Goal: Task Accomplishment & Management: Complete application form

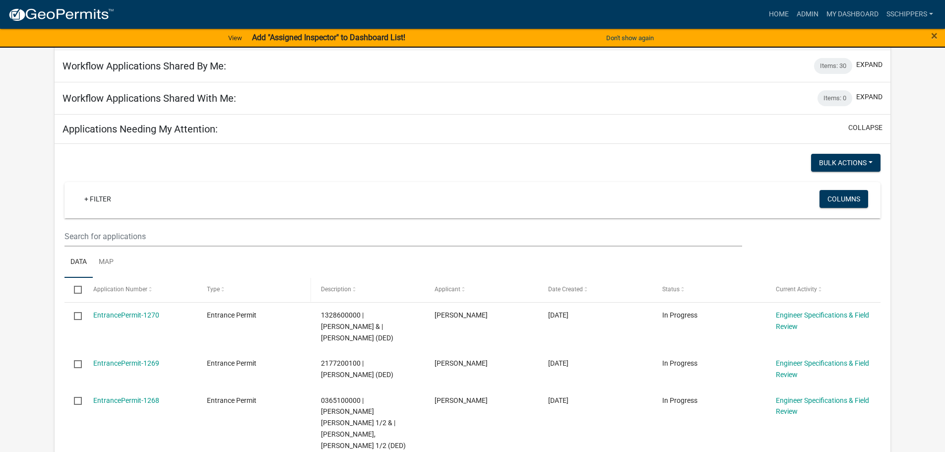
scroll to position [99, 0]
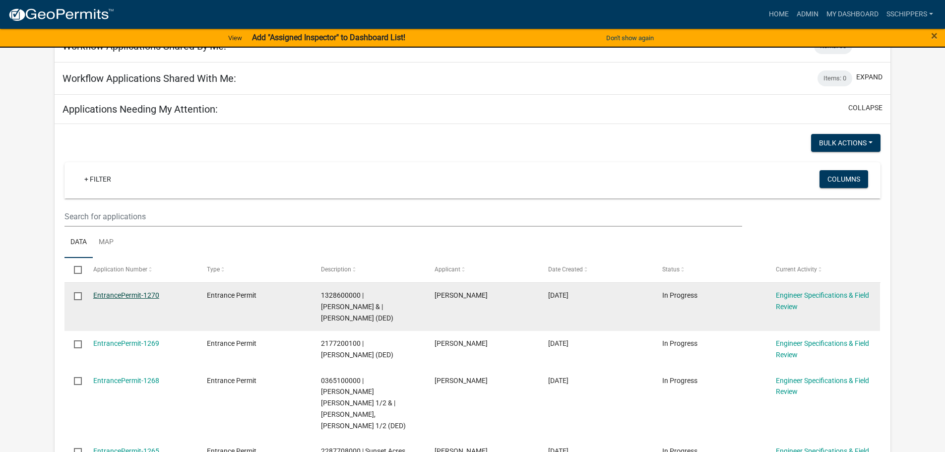
click at [140, 294] on link "EntrancePermit-1270" at bounding box center [126, 295] width 66 height 8
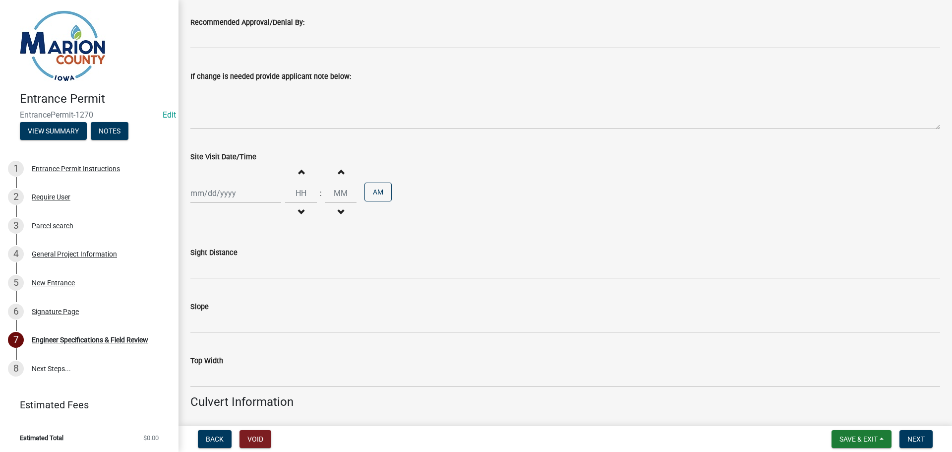
scroll to position [126, 0]
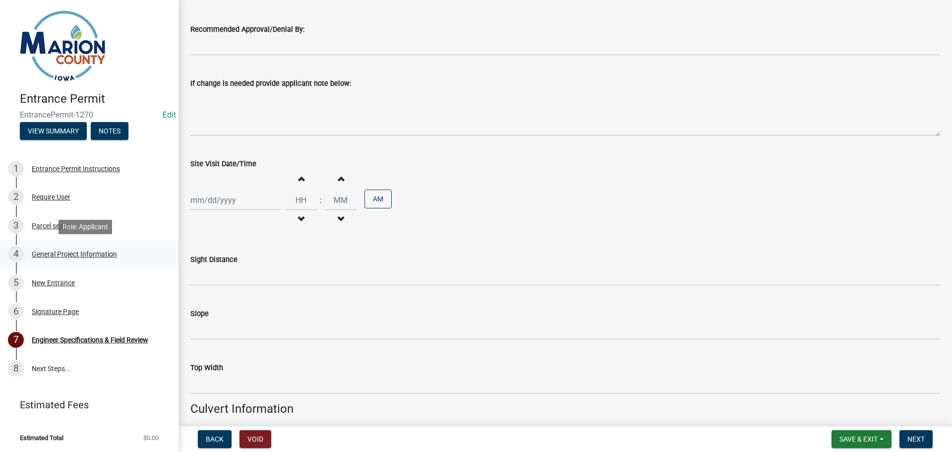
click at [108, 260] on div "4 General Project Information" at bounding box center [85, 254] width 155 height 16
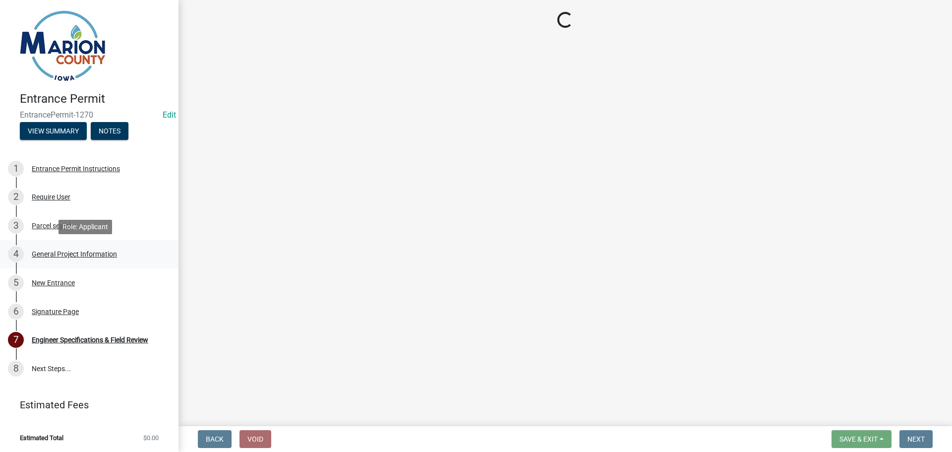
scroll to position [0, 0]
select select "923c0c82-f995-48da-a8d4-0e218d858c91"
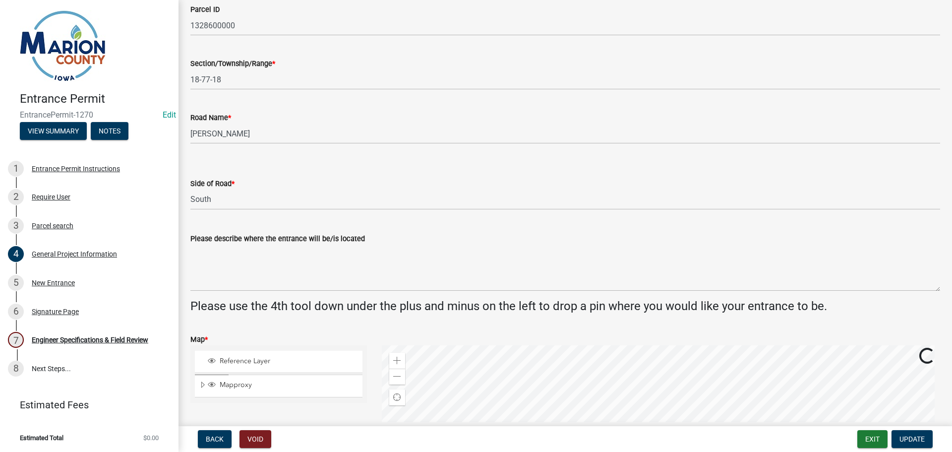
scroll to position [248, 0]
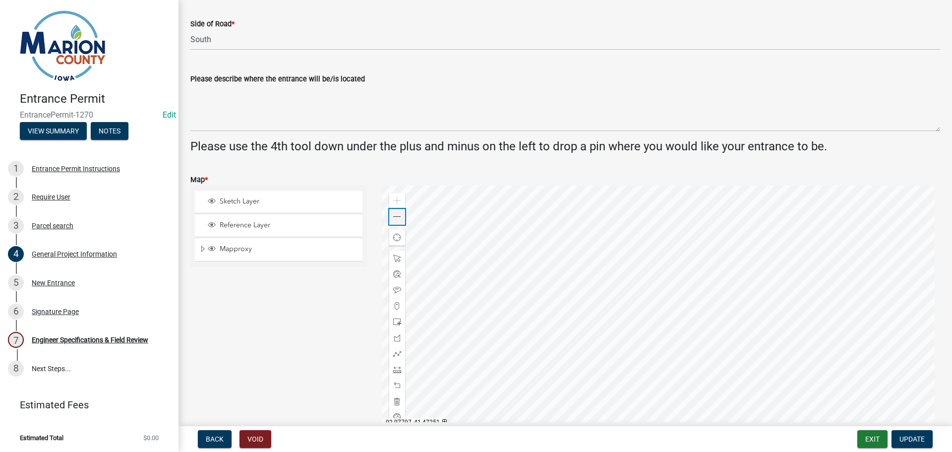
click at [395, 221] on div "Zoom out" at bounding box center [397, 217] width 16 height 16
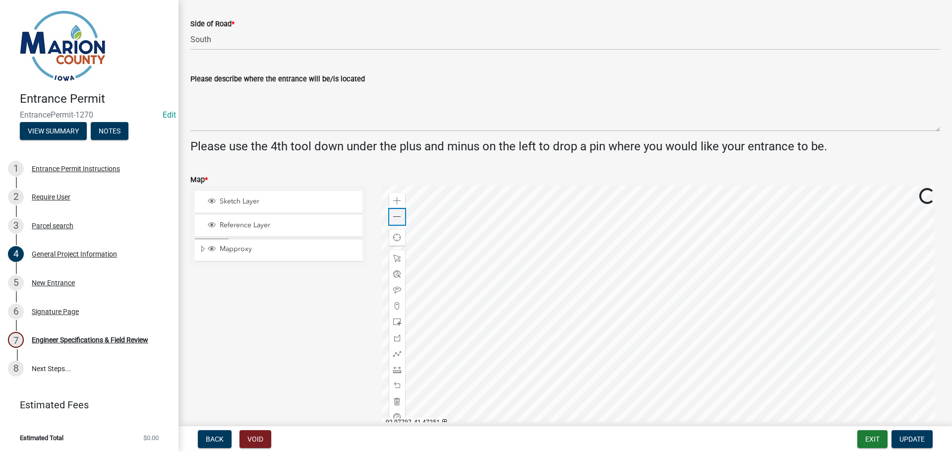
click at [395, 221] on div "Zoom out" at bounding box center [397, 217] width 16 height 16
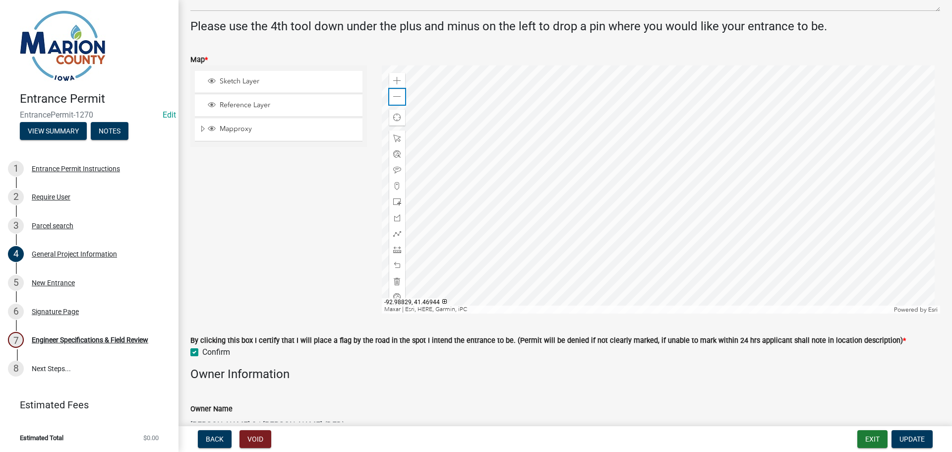
scroll to position [347, 0]
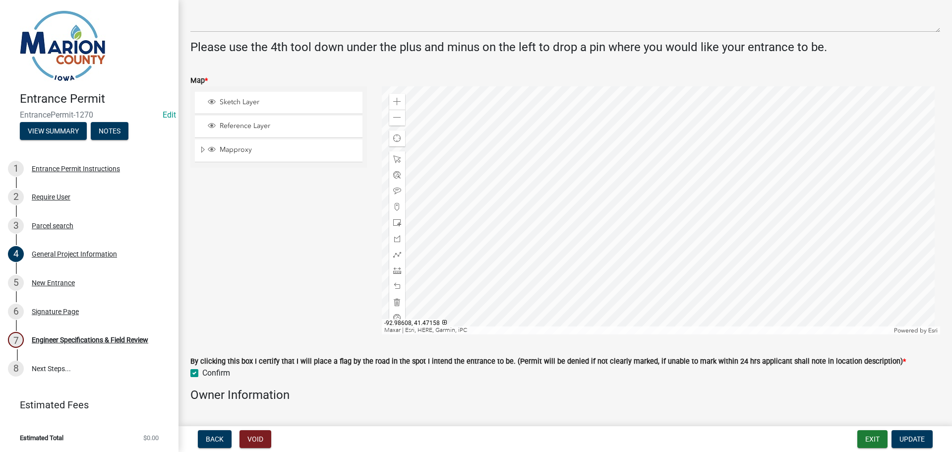
click at [467, 238] on div at bounding box center [661, 210] width 559 height 248
click at [442, 320] on div at bounding box center [444, 322] width 4 height 4
click at [455, 320] on div at bounding box center [457, 322] width 4 height 4
click at [392, 286] on div at bounding box center [661, 210] width 559 height 248
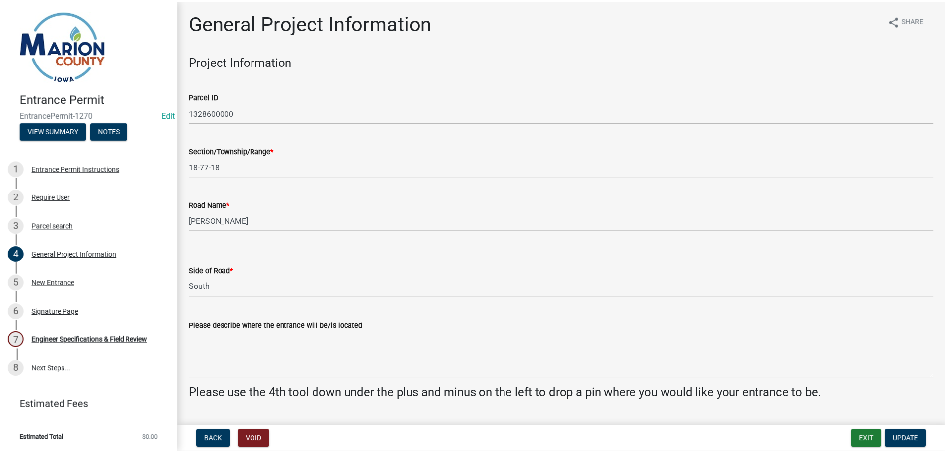
scroll to position [0, 0]
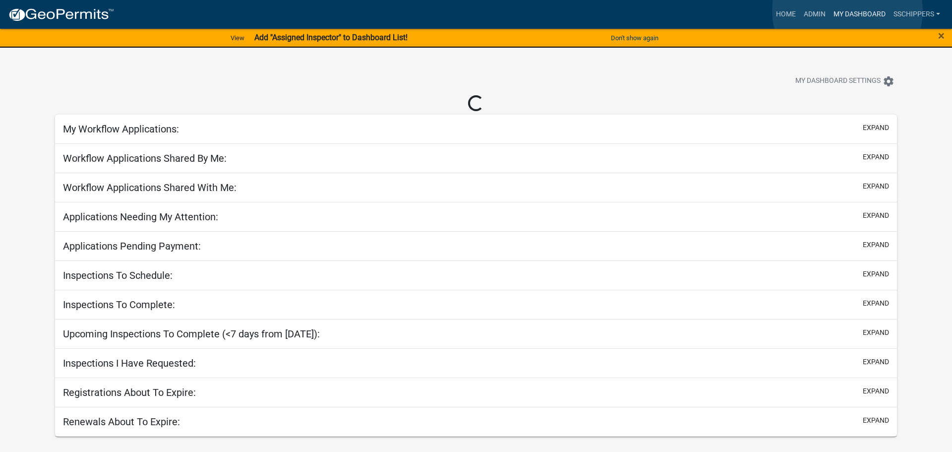
click at [847, 10] on link "My Dashboard" at bounding box center [860, 14] width 60 height 19
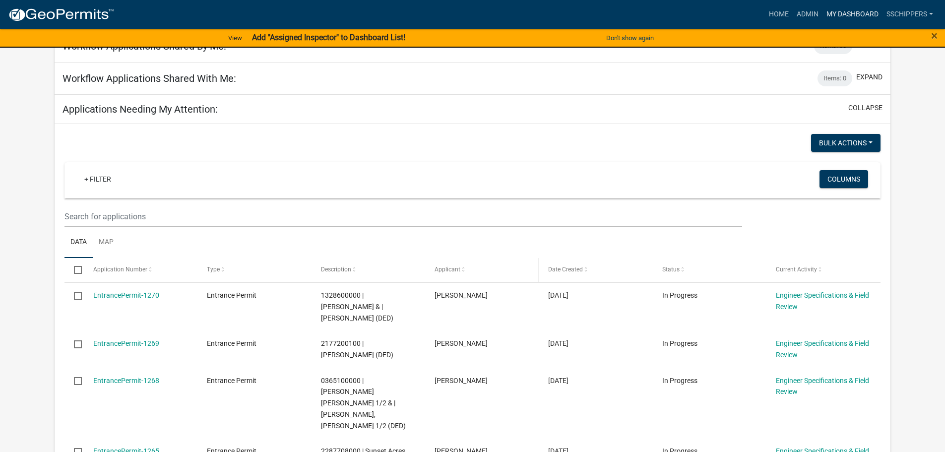
scroll to position [149, 0]
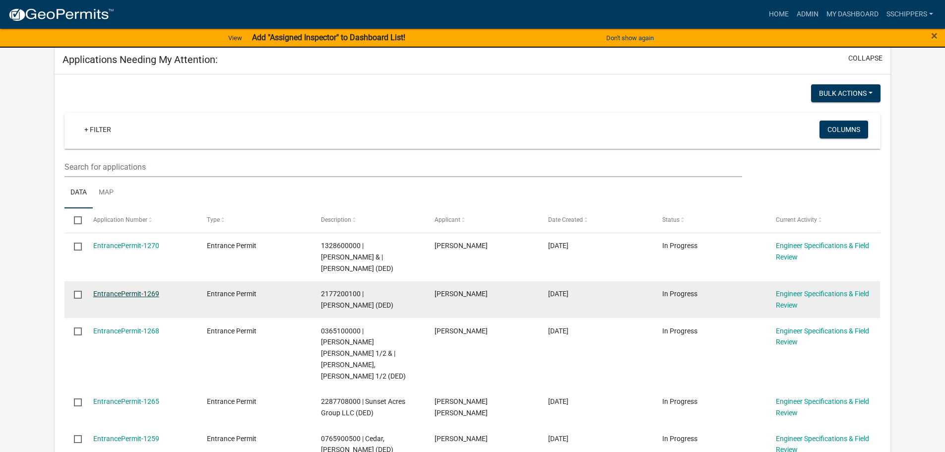
click at [141, 290] on link "EntrancePermit-1269" at bounding box center [126, 294] width 66 height 8
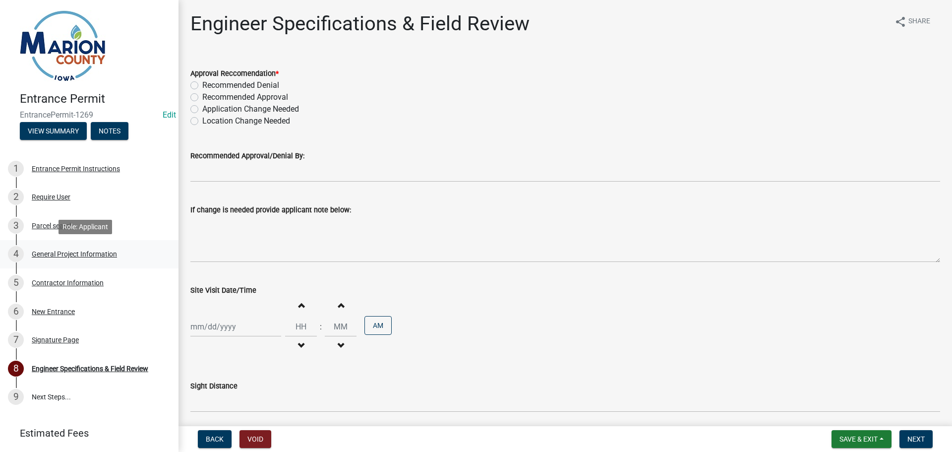
click at [89, 262] on div "4 General Project Information" at bounding box center [85, 254] width 155 height 16
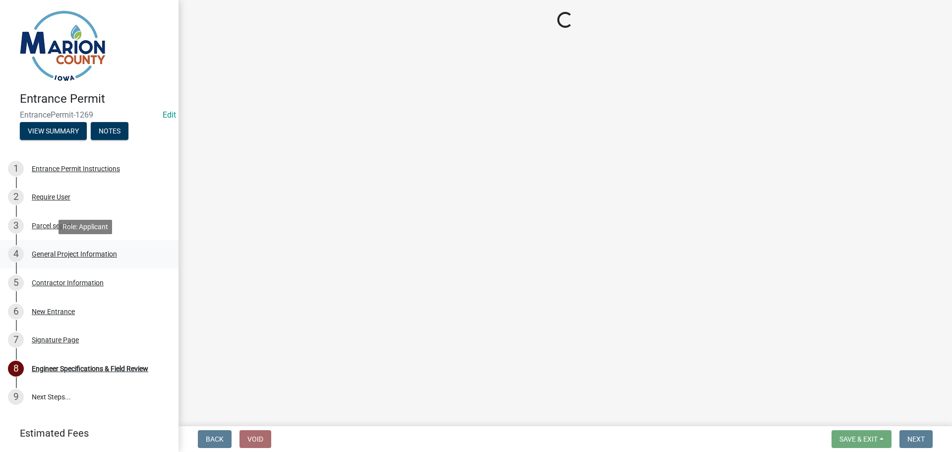
select select "491d49cf-3fe2-4d6a-91d4-9261f1d4421d"
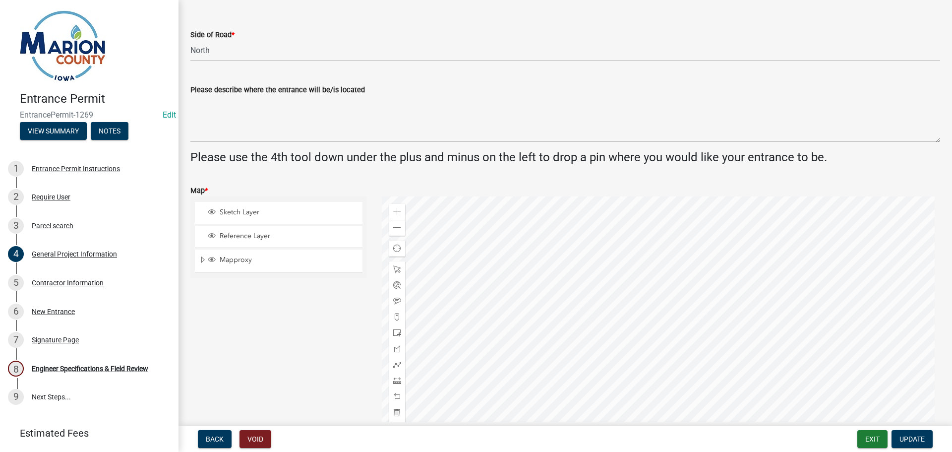
scroll to position [248, 0]
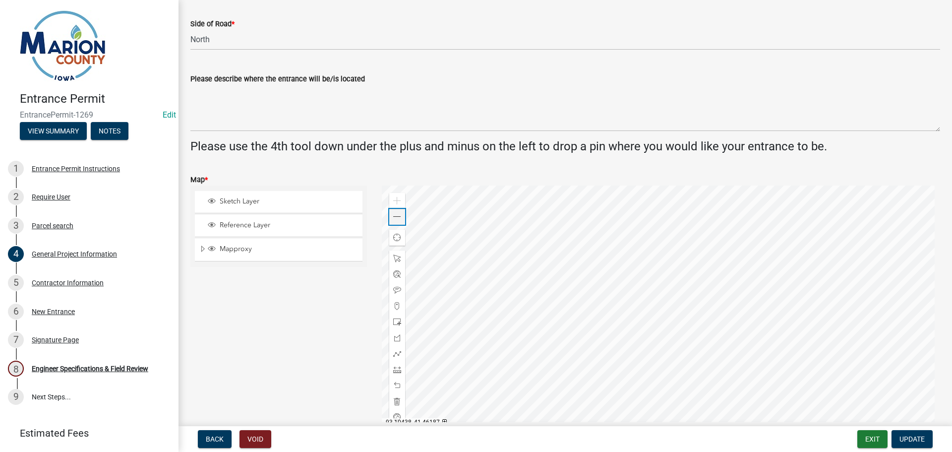
click at [393, 214] on span at bounding box center [397, 217] width 8 height 8
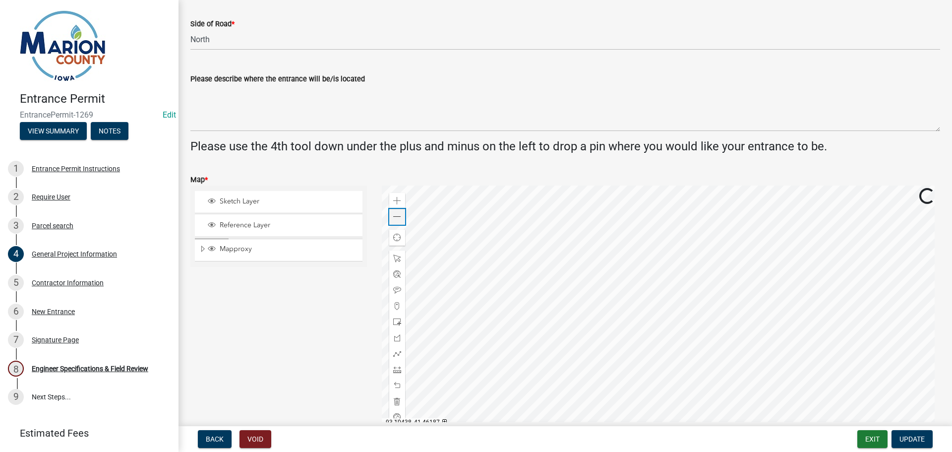
click at [393, 214] on span at bounding box center [397, 217] width 8 height 8
click at [389, 215] on div "Zoom out" at bounding box center [397, 217] width 16 height 16
click at [393, 201] on span at bounding box center [397, 201] width 8 height 8
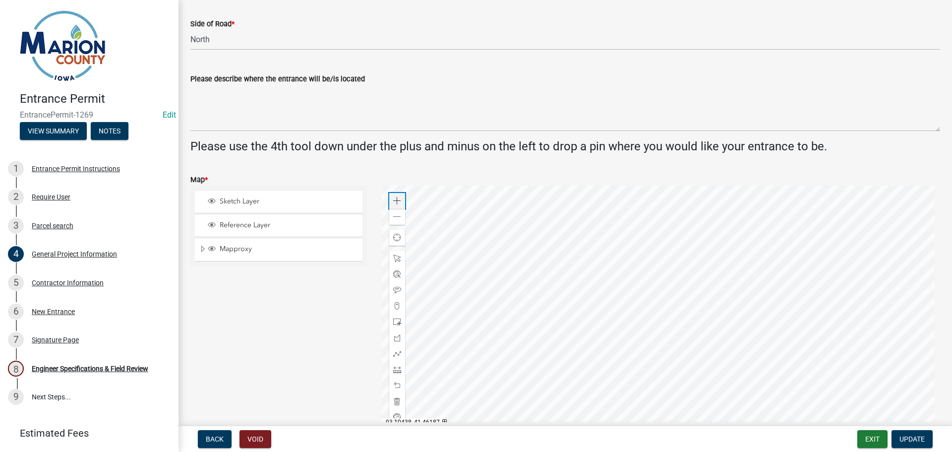
click at [393, 201] on span at bounding box center [397, 201] width 8 height 8
click at [382, 292] on div at bounding box center [661, 309] width 559 height 248
click at [396, 221] on div "Zoom out" at bounding box center [397, 217] width 16 height 16
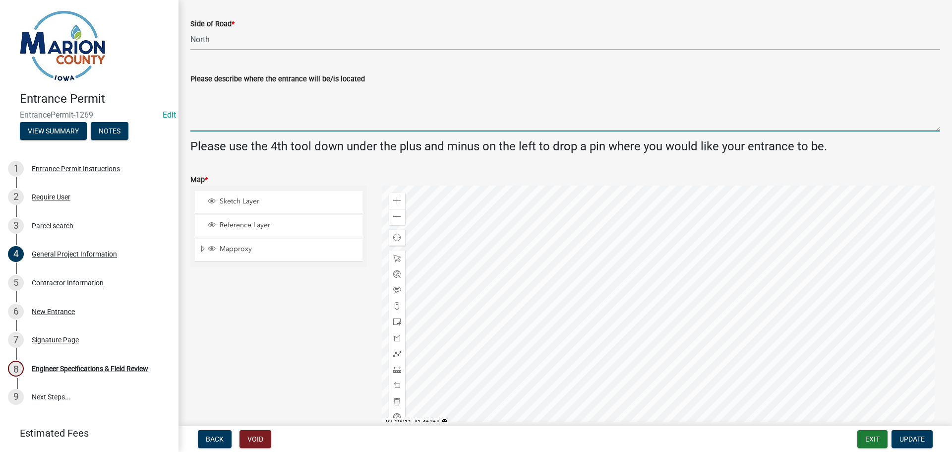
drag, startPoint x: 350, startPoint y: 90, endPoint x: 324, endPoint y: 33, distance: 63.2
click at [324, 33] on select "Select Item... [GEOGRAPHIC_DATA]" at bounding box center [565, 40] width 750 height 20
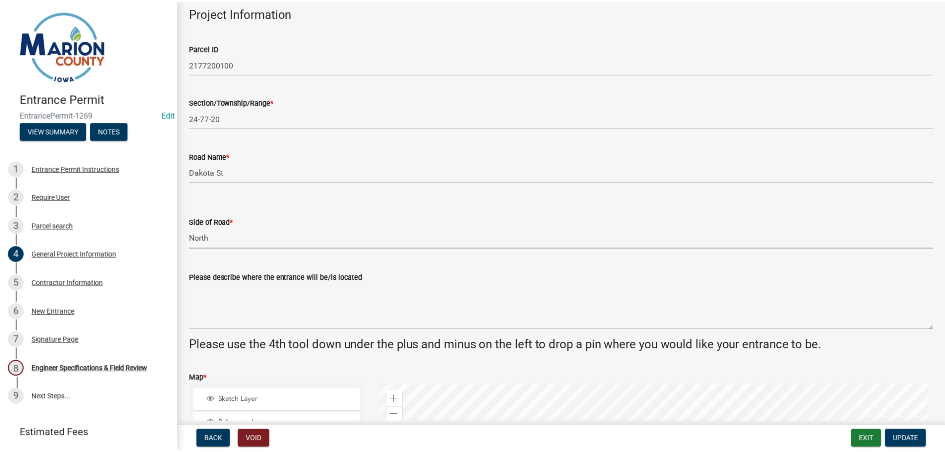
scroll to position [0, 0]
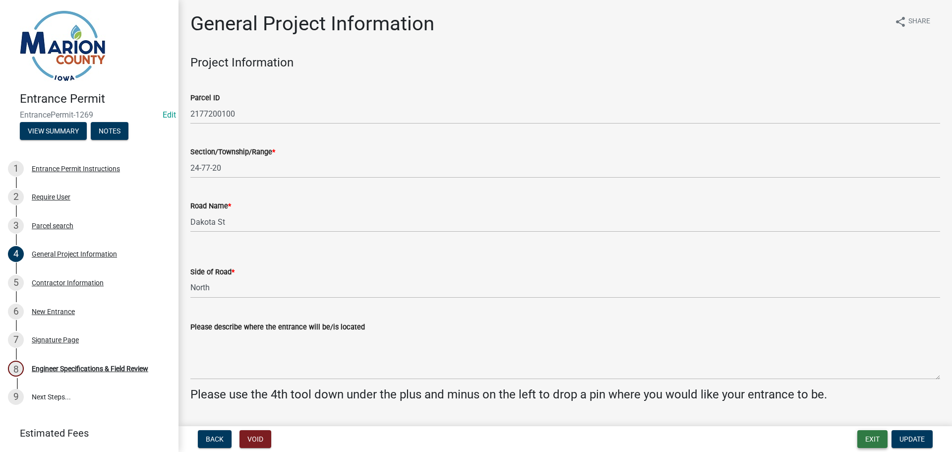
click at [872, 438] on button "Exit" at bounding box center [872, 439] width 30 height 18
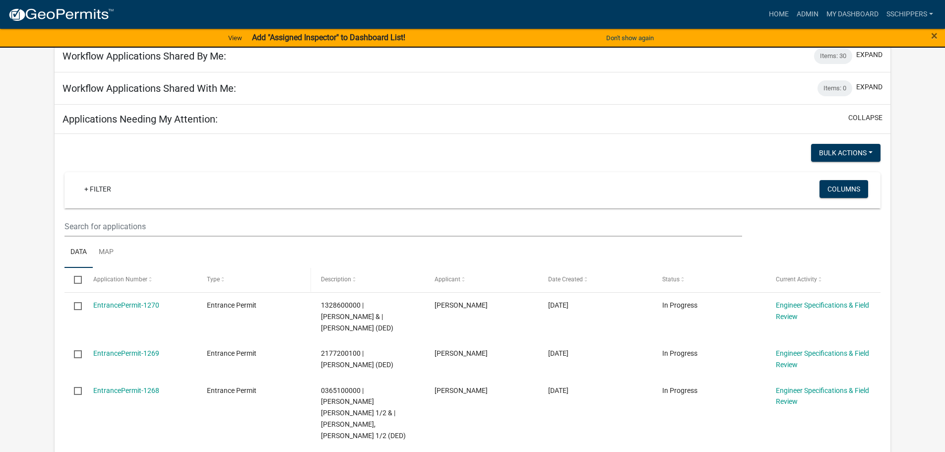
scroll to position [99, 0]
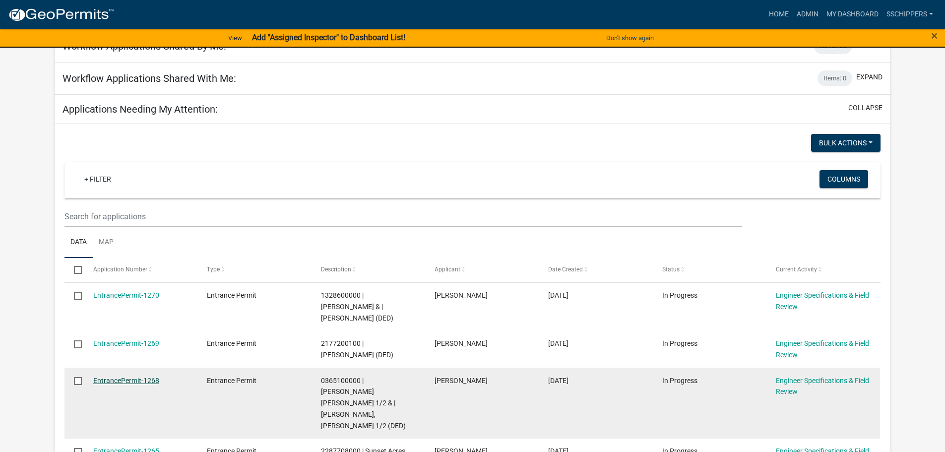
click at [152, 376] on link "EntrancePermit-1268" at bounding box center [126, 380] width 66 height 8
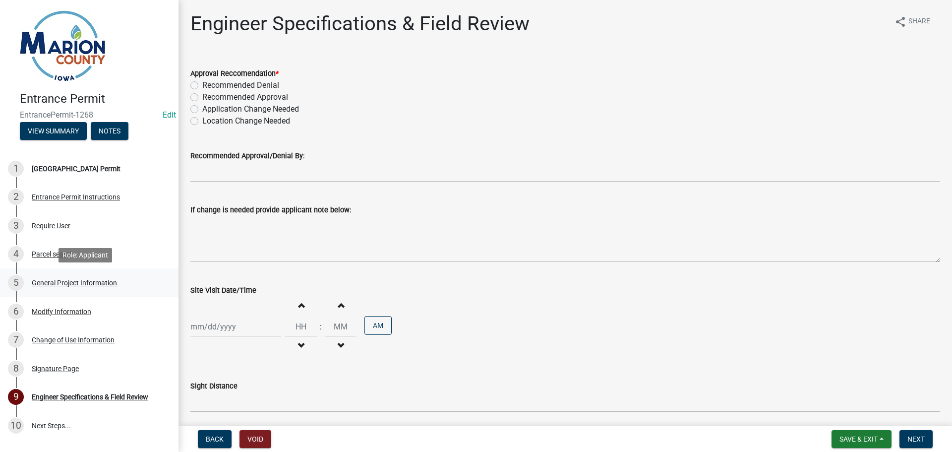
click at [94, 284] on div "General Project Information" at bounding box center [74, 282] width 85 height 7
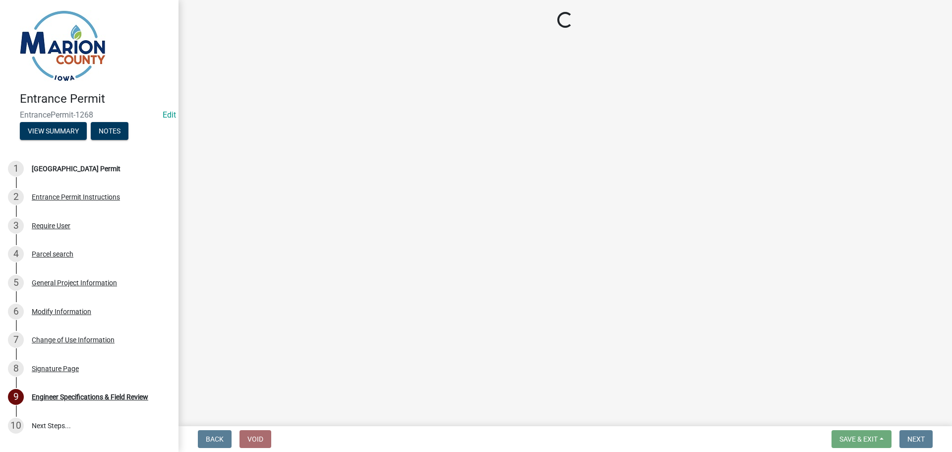
select select "7d756283-d3db-42d8-b135-ff8906bd1c63"
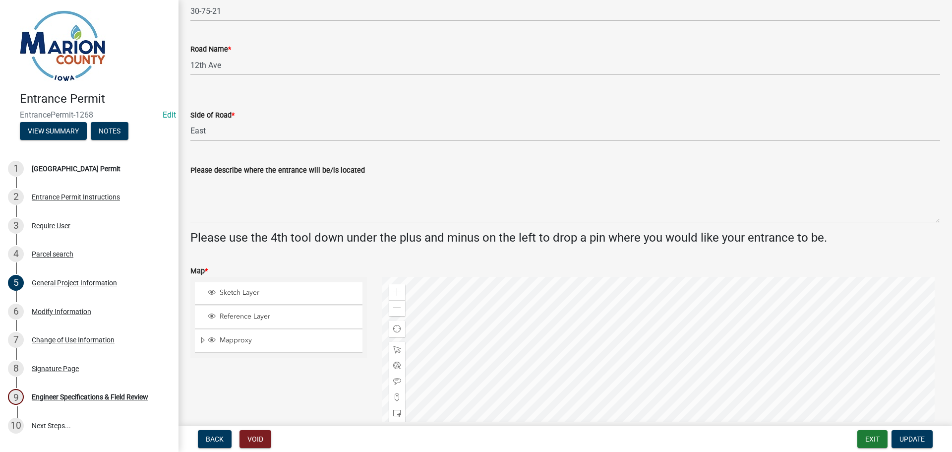
scroll to position [248, 0]
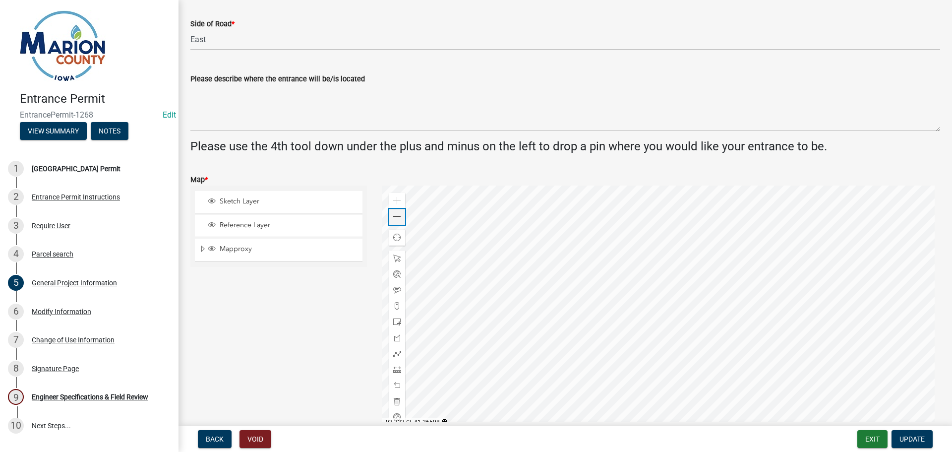
click at [394, 217] on span at bounding box center [397, 217] width 8 height 8
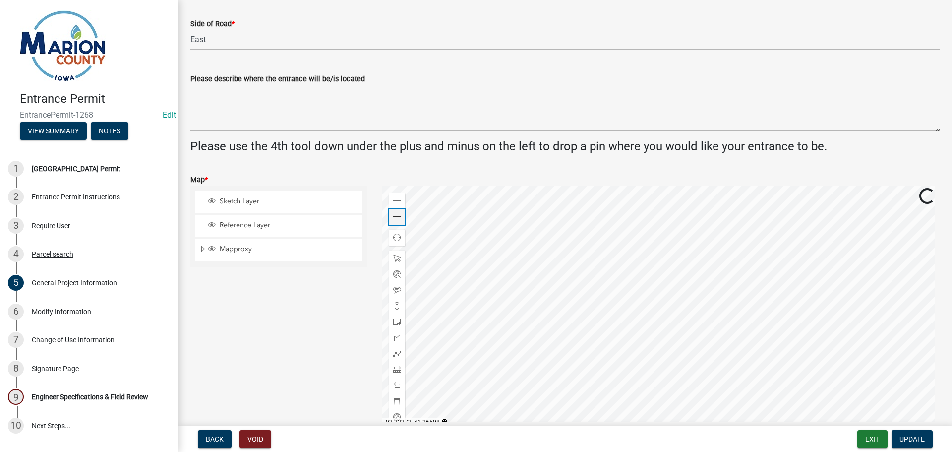
click at [394, 217] on span at bounding box center [397, 217] width 8 height 8
click at [506, 353] on div at bounding box center [661, 309] width 559 height 248
click at [394, 221] on div "Zoom out" at bounding box center [397, 217] width 16 height 16
click at [394, 221] on span at bounding box center [397, 217] width 8 height 8
click at [654, 269] on div at bounding box center [661, 309] width 559 height 248
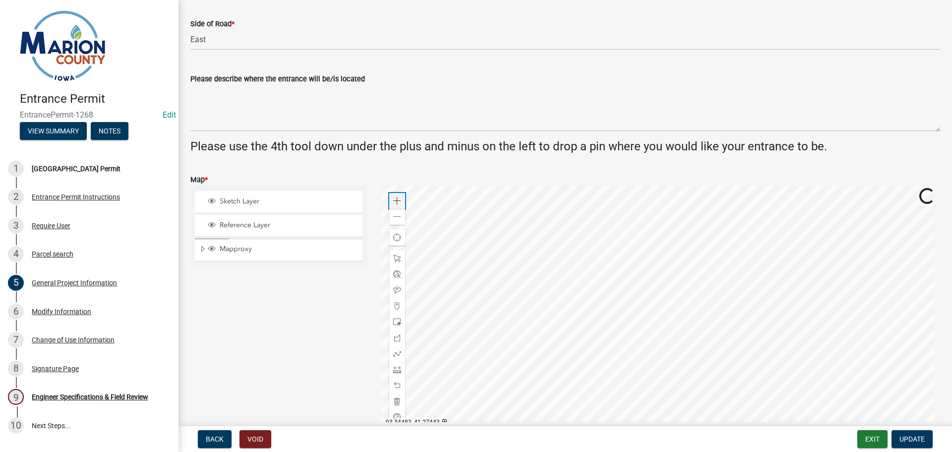
click at [391, 199] on div "Zoom in" at bounding box center [397, 201] width 16 height 16
click at [393, 199] on span at bounding box center [397, 201] width 8 height 8
click at [672, 246] on div at bounding box center [661, 309] width 559 height 248
click at [780, 292] on div at bounding box center [661, 309] width 559 height 248
click at [745, 314] on div at bounding box center [661, 309] width 559 height 248
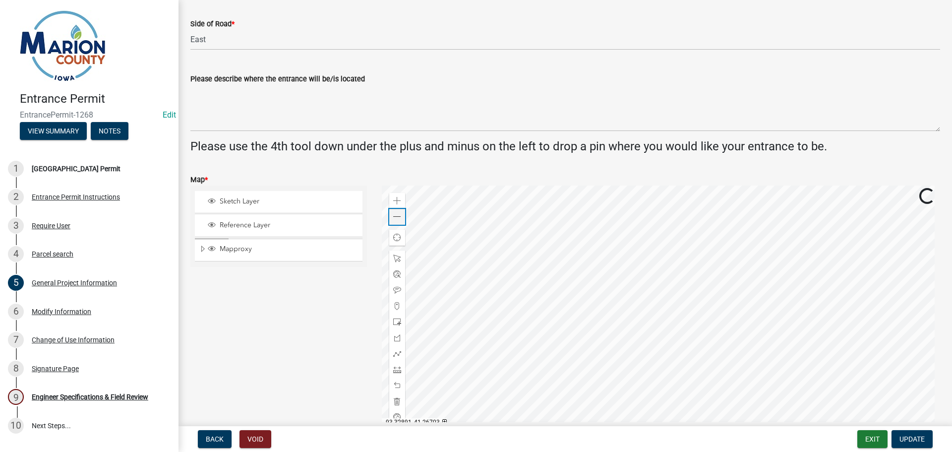
click at [400, 217] on div "Zoom out" at bounding box center [397, 217] width 16 height 16
click at [722, 292] on div at bounding box center [661, 309] width 559 height 248
click at [746, 303] on div at bounding box center [661, 309] width 559 height 248
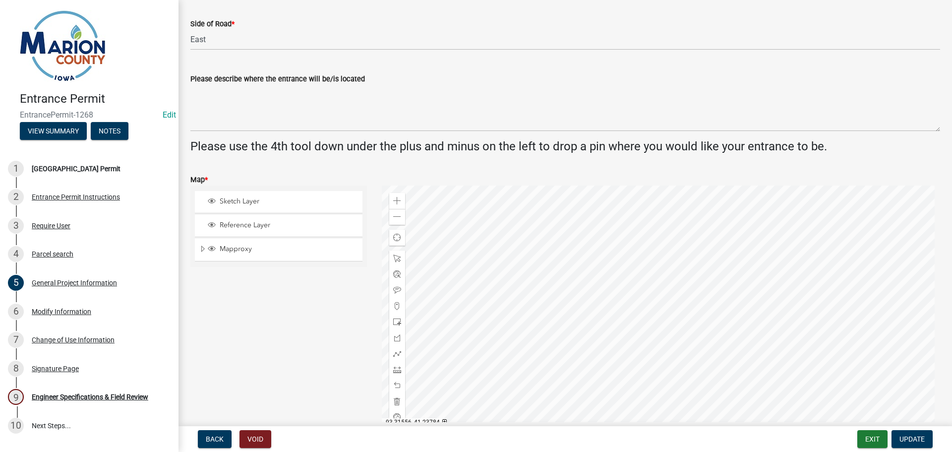
scroll to position [298, 0]
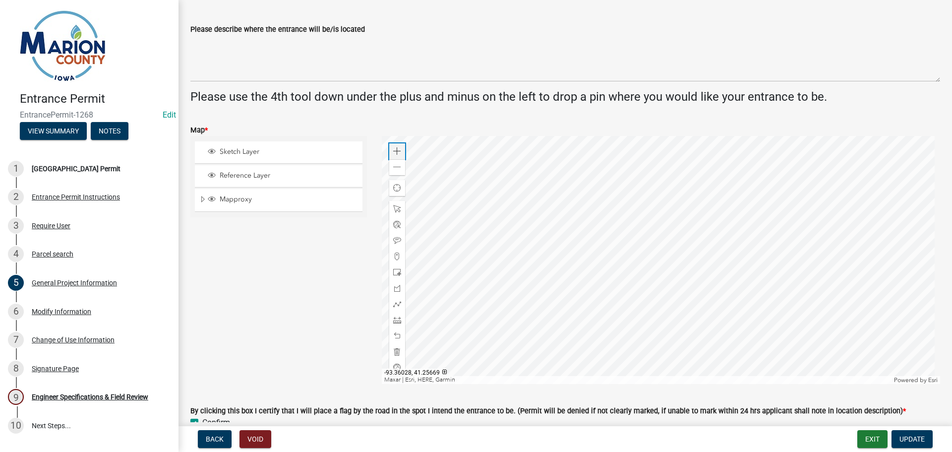
click at [399, 147] on div "Zoom in" at bounding box center [397, 151] width 16 height 16
click at [703, 338] on div at bounding box center [661, 260] width 559 height 248
click at [741, 297] on div at bounding box center [661, 260] width 559 height 248
click at [395, 166] on span at bounding box center [397, 167] width 8 height 8
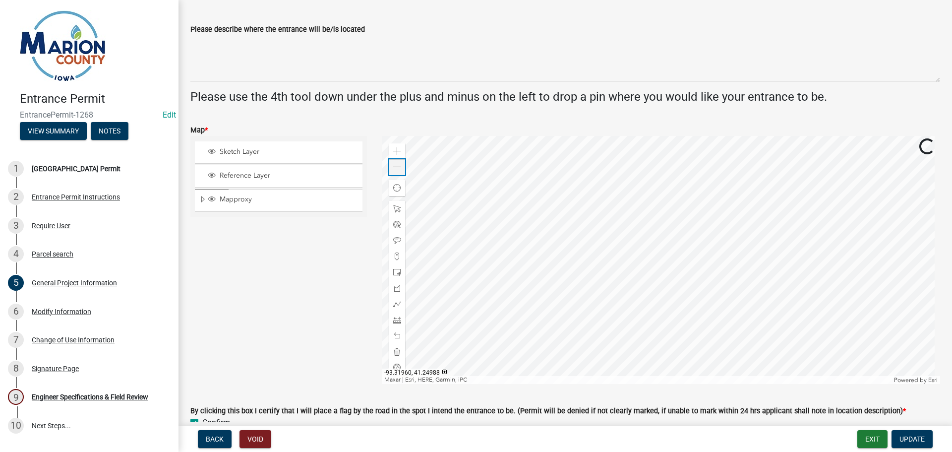
click at [395, 166] on span at bounding box center [397, 167] width 8 height 8
click at [569, 276] on div at bounding box center [661, 260] width 559 height 248
click at [394, 158] on div "Zoom in" at bounding box center [397, 151] width 16 height 16
click at [397, 154] on span at bounding box center [397, 151] width 8 height 8
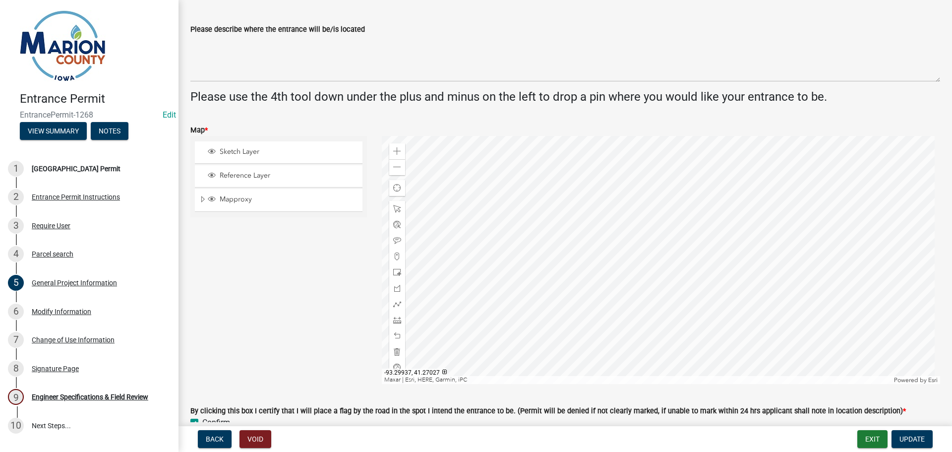
click at [814, 205] on div at bounding box center [661, 260] width 559 height 248
click at [657, 282] on div at bounding box center [661, 260] width 559 height 248
click at [400, 152] on div "Zoom in" at bounding box center [397, 151] width 16 height 16
click at [743, 300] on div at bounding box center [661, 260] width 559 height 248
click at [396, 153] on span at bounding box center [397, 151] width 8 height 8
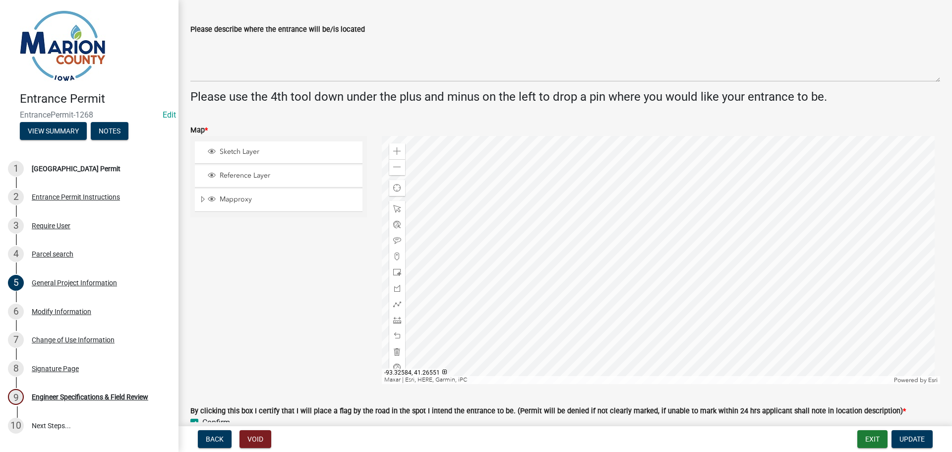
click at [538, 239] on div at bounding box center [661, 260] width 559 height 248
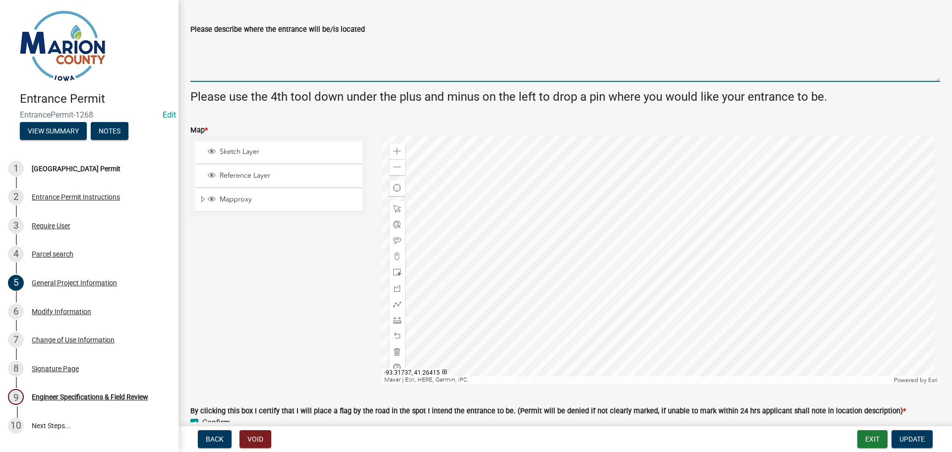
drag, startPoint x: 500, startPoint y: 43, endPoint x: 505, endPoint y: 39, distance: 6.0
click at [505, 39] on textarea "Please describe where the entrance will be/is located" at bounding box center [565, 58] width 750 height 47
